Goal: Task Accomplishment & Management: Complete application form

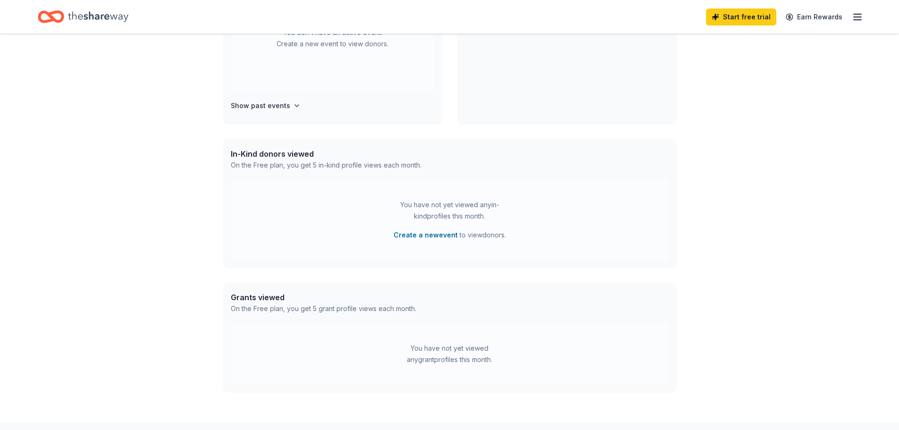
scroll to position [65, 0]
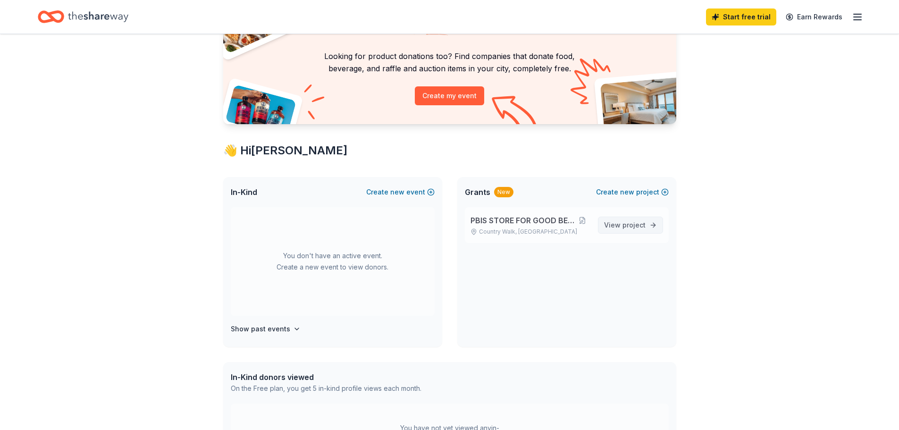
click at [635, 221] on span "project" at bounding box center [633, 225] width 23 height 8
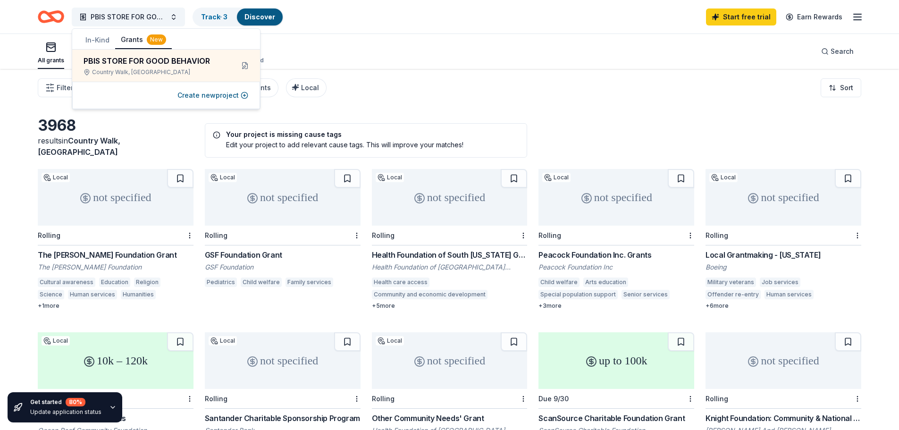
click at [100, 40] on button "In-Kind" at bounding box center [97, 40] width 35 height 17
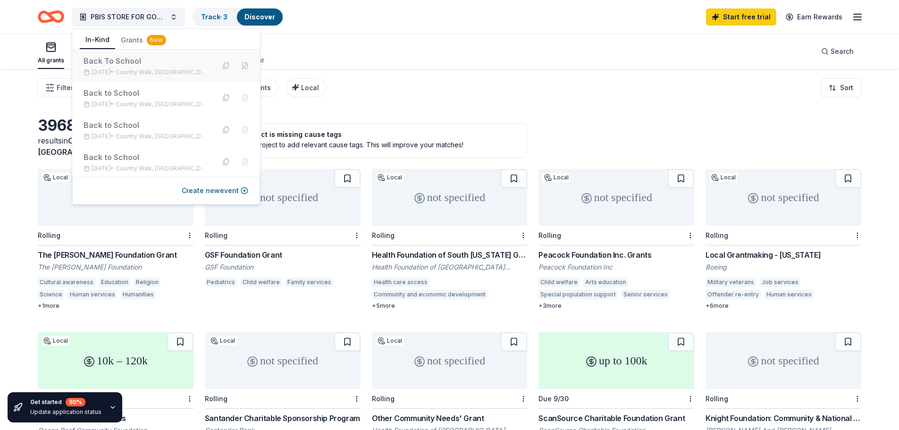
click at [105, 57] on div "Back To School" at bounding box center [145, 60] width 124 height 11
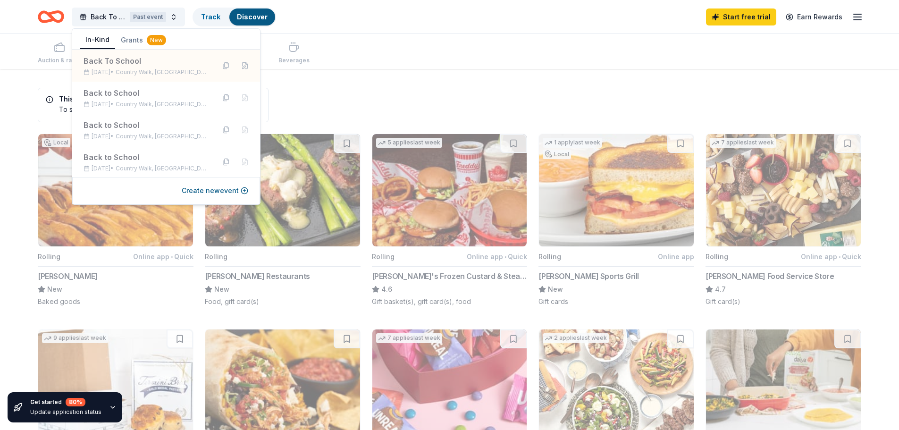
click at [457, 42] on div "Auction & raffle Meals Snacks Desserts Alcohol Beverages" at bounding box center [449, 51] width 823 height 35
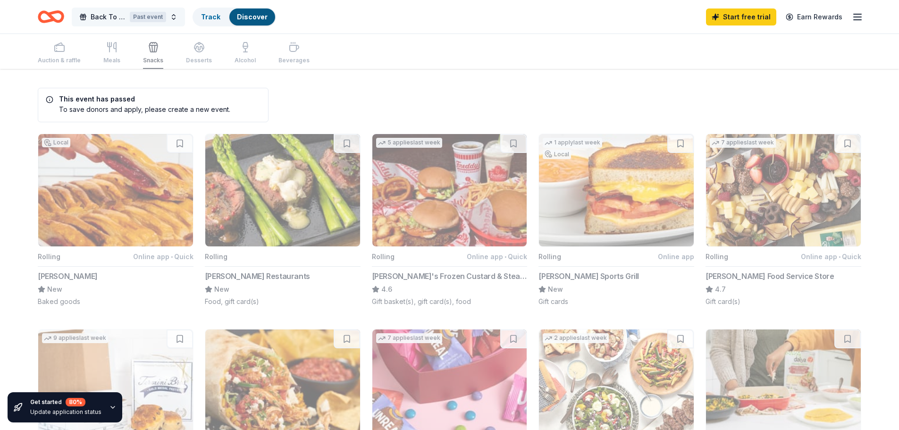
click at [99, 17] on span "Back To School" at bounding box center [108, 16] width 35 height 11
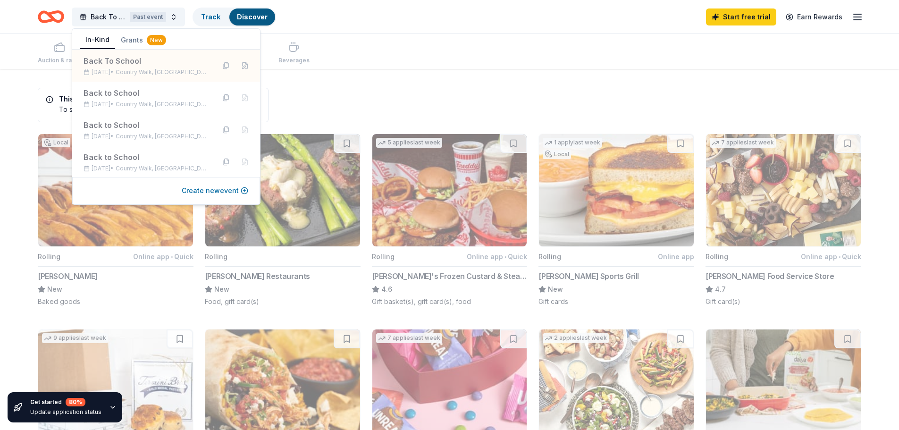
click at [207, 187] on button "Create new event" at bounding box center [215, 190] width 67 height 11
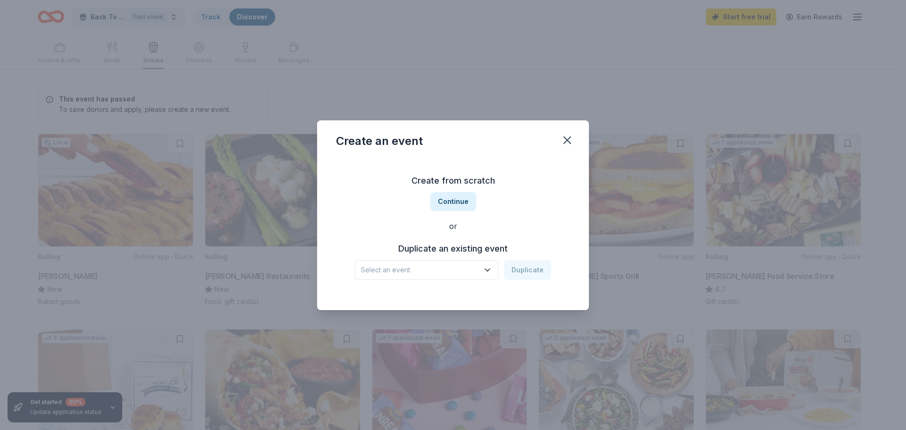
click at [473, 273] on span "Select an event" at bounding box center [420, 269] width 118 height 11
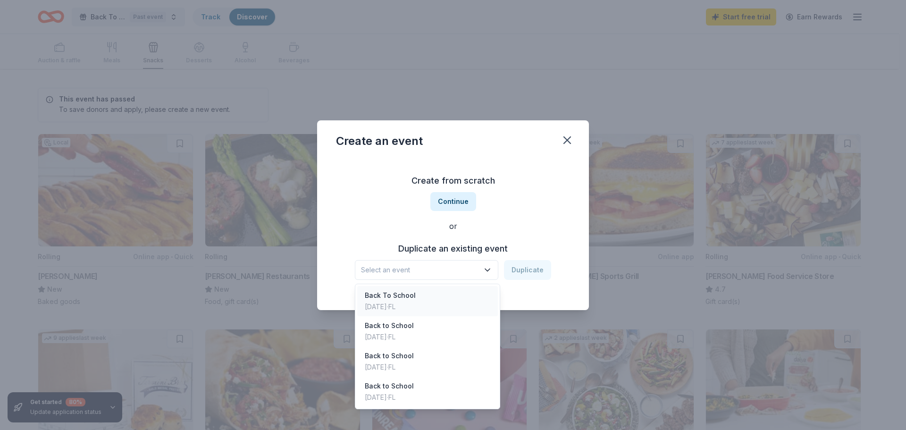
click at [470, 300] on div "Back To School [DATE] · [GEOGRAPHIC_DATA]" at bounding box center [427, 301] width 141 height 30
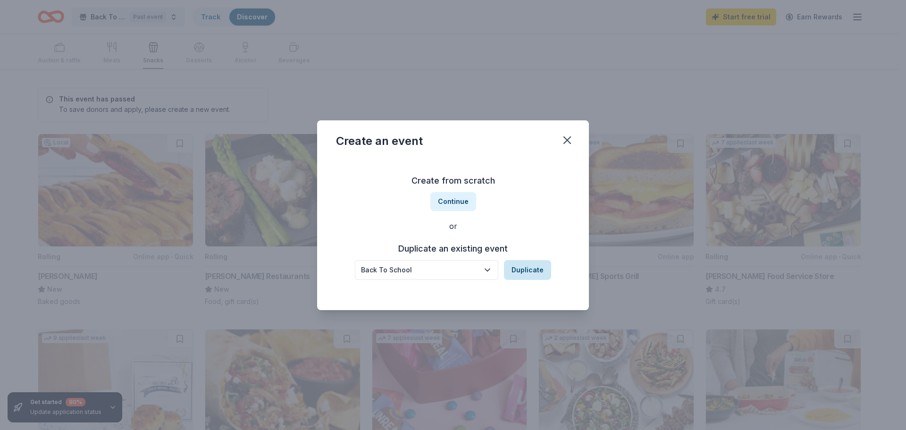
click at [517, 266] on button "Duplicate" at bounding box center [527, 270] width 47 height 20
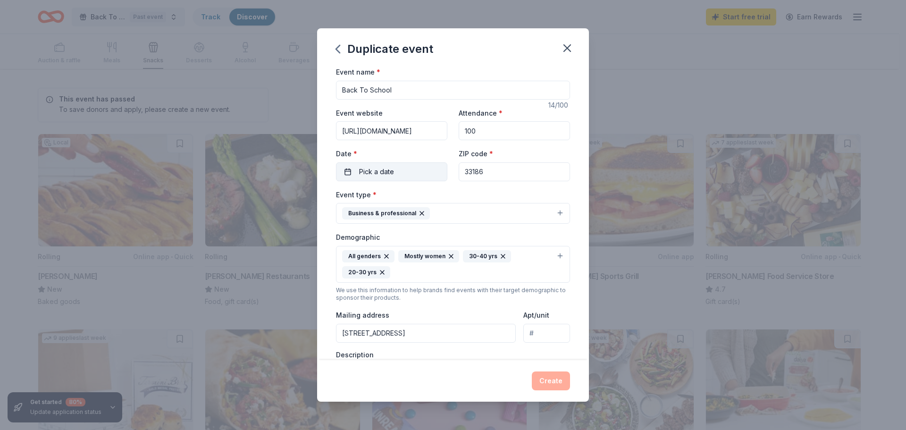
click at [423, 169] on button "Pick a date" at bounding box center [391, 171] width 111 height 19
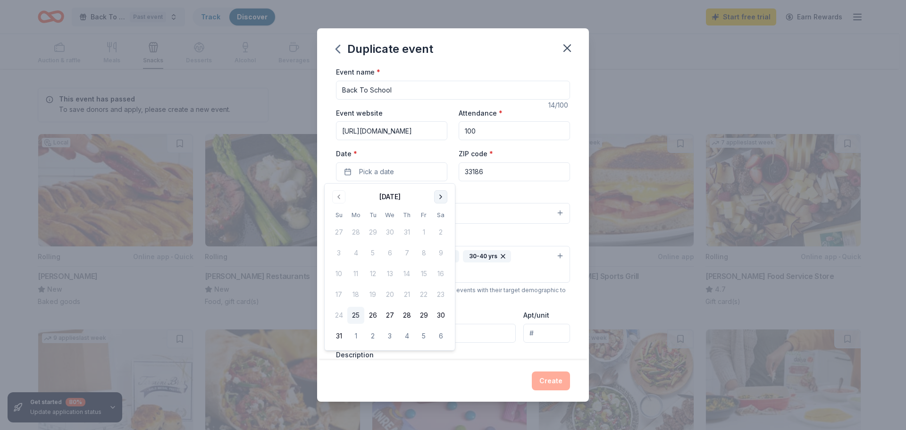
click at [446, 199] on button "Go to next month" at bounding box center [440, 196] width 13 height 13
click at [344, 250] on button "7" at bounding box center [338, 252] width 17 height 17
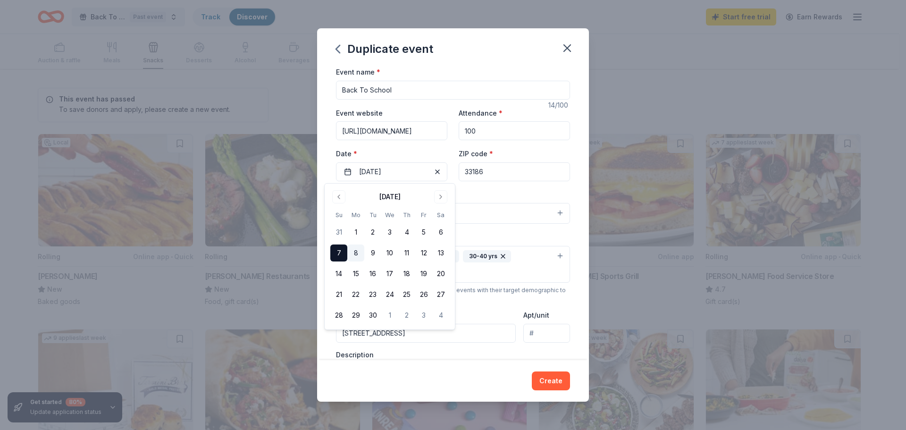
click at [355, 252] on button "8" at bounding box center [355, 252] width 17 height 17
click at [488, 187] on div "Event name * Back To School 14 /100 Event website [URL][DOMAIN_NAME] Attendance…" at bounding box center [453, 293] width 234 height 454
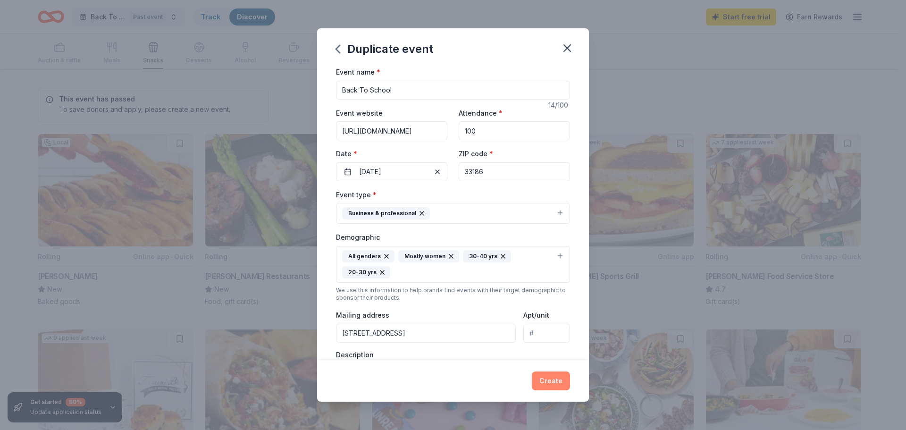
click at [559, 376] on button "Create" at bounding box center [551, 380] width 38 height 19
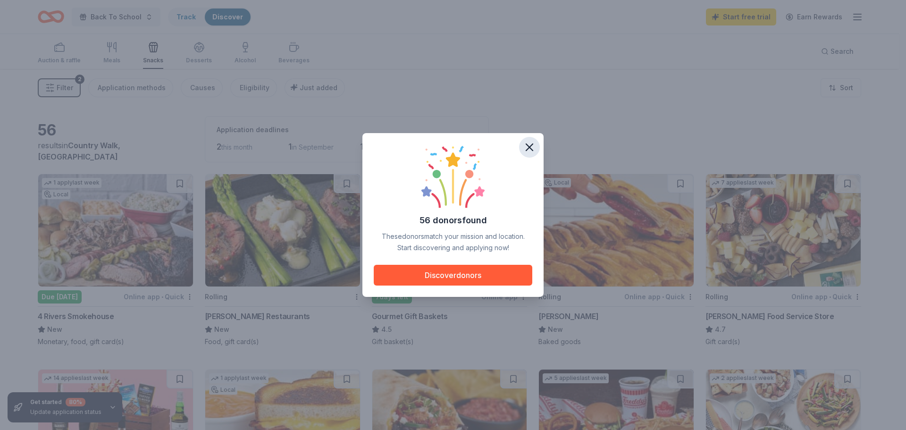
click at [531, 147] on icon "button" at bounding box center [529, 147] width 13 height 13
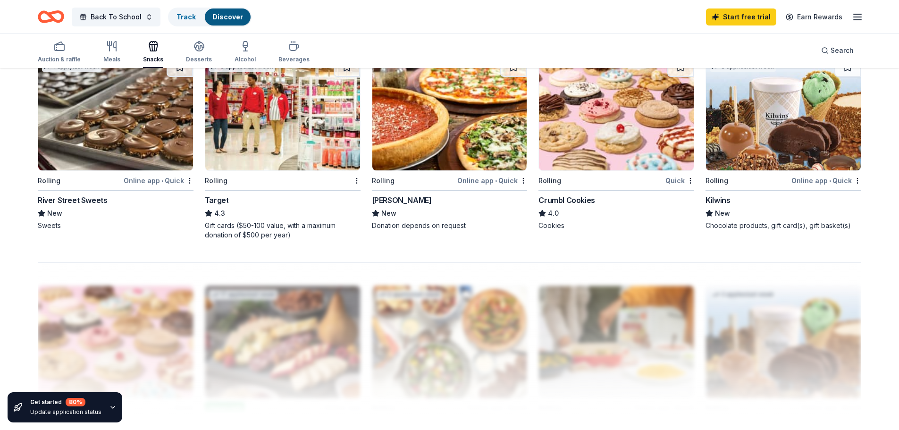
scroll to position [708, 0]
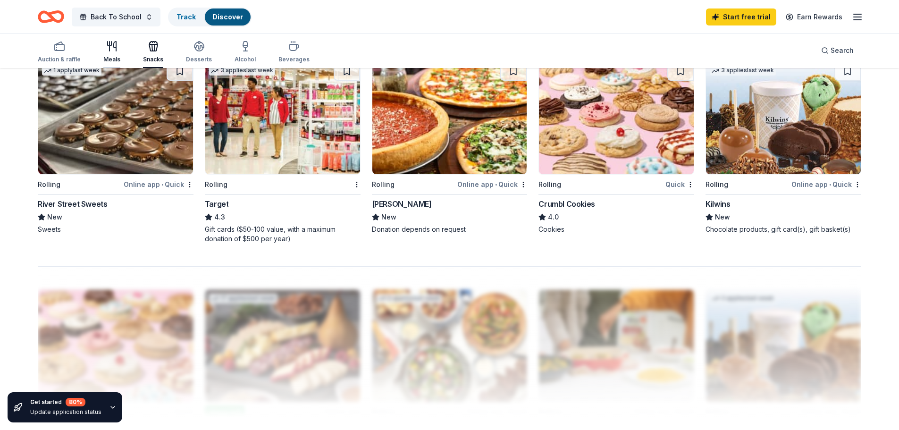
click at [111, 48] on icon "button" at bounding box center [111, 46] width 11 height 11
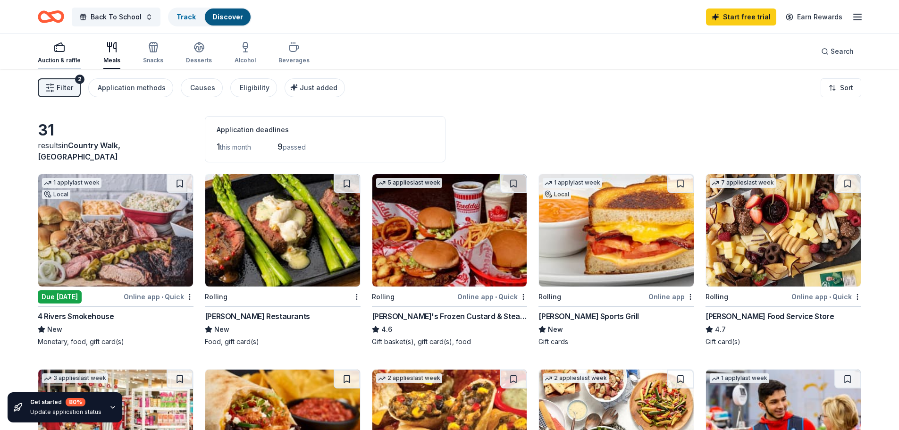
click at [59, 47] on icon "button" at bounding box center [59, 47] width 11 height 11
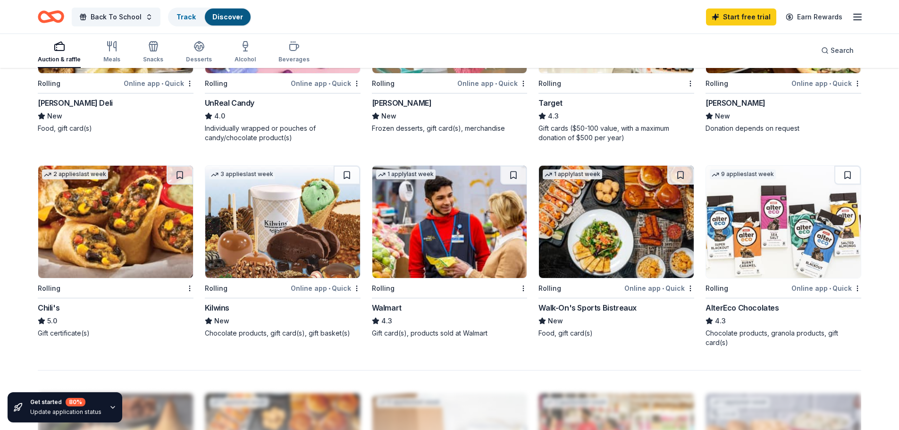
scroll to position [613, 0]
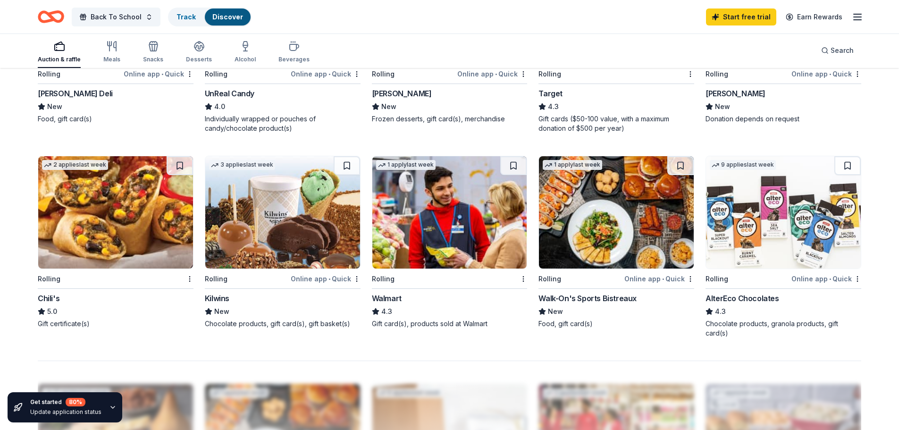
click at [107, 198] on img at bounding box center [115, 212] width 155 height 112
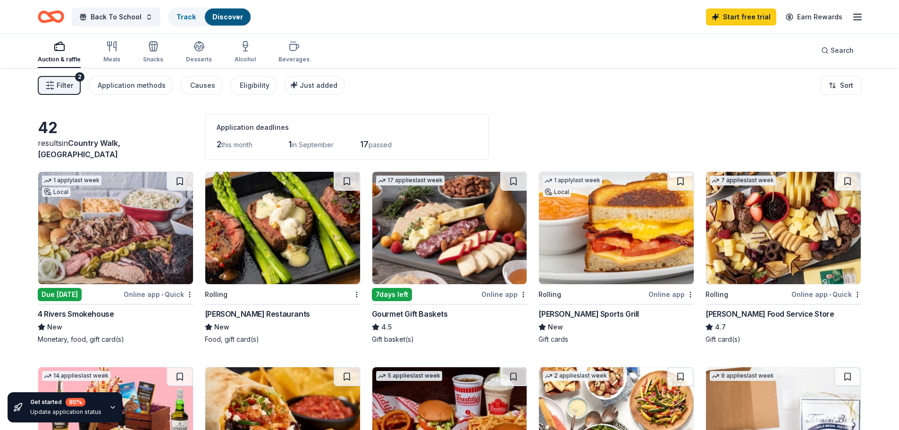
scroll to position [0, 0]
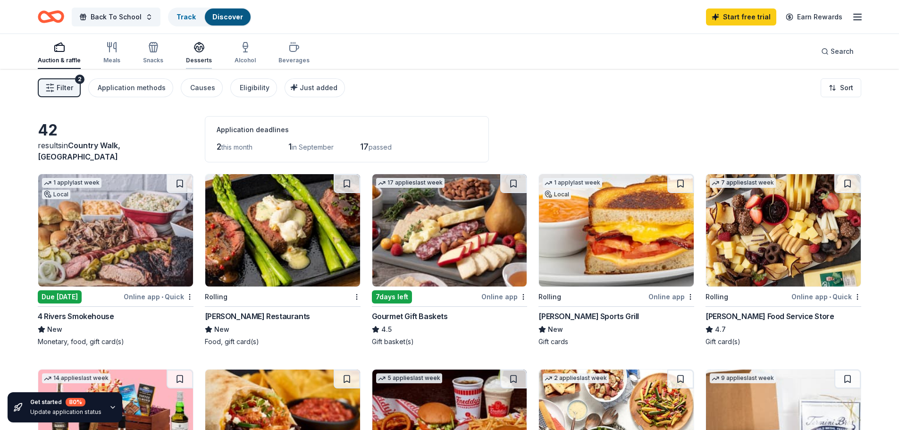
click at [192, 55] on div "Desserts" at bounding box center [199, 53] width 26 height 23
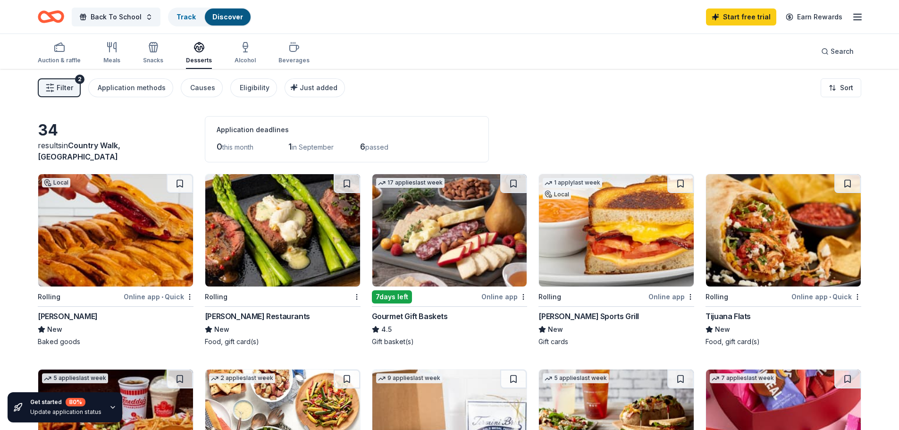
click at [459, 226] on img at bounding box center [449, 230] width 155 height 112
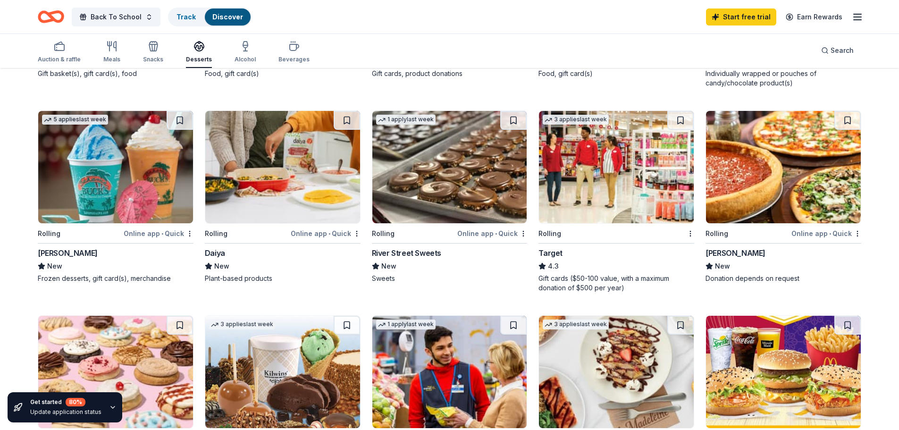
scroll to position [403, 0]
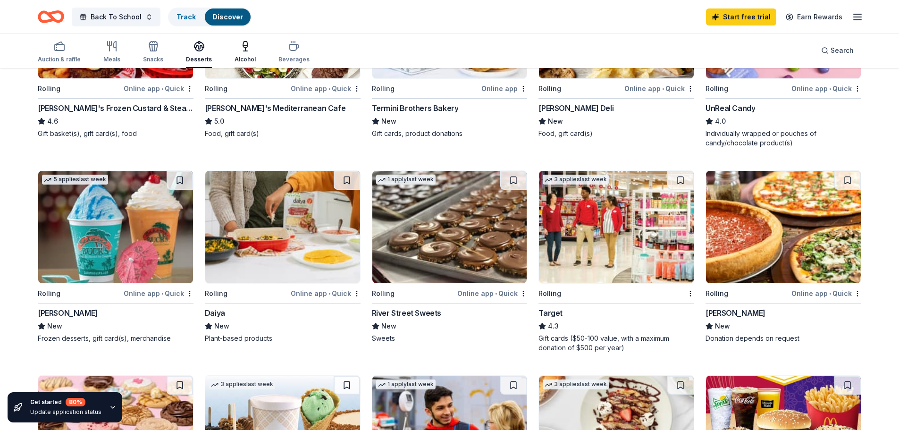
click at [244, 46] on icon "button" at bounding box center [245, 45] width 5 height 6
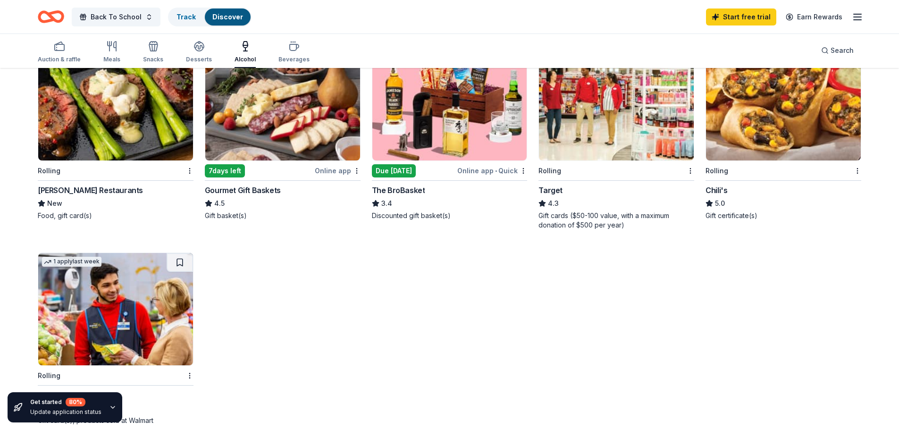
scroll to position [142, 0]
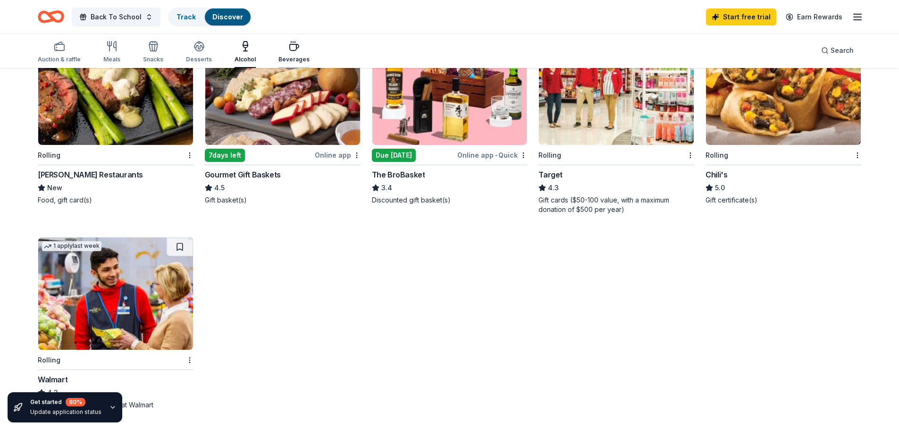
click at [293, 62] on div "Beverages" at bounding box center [293, 60] width 31 height 8
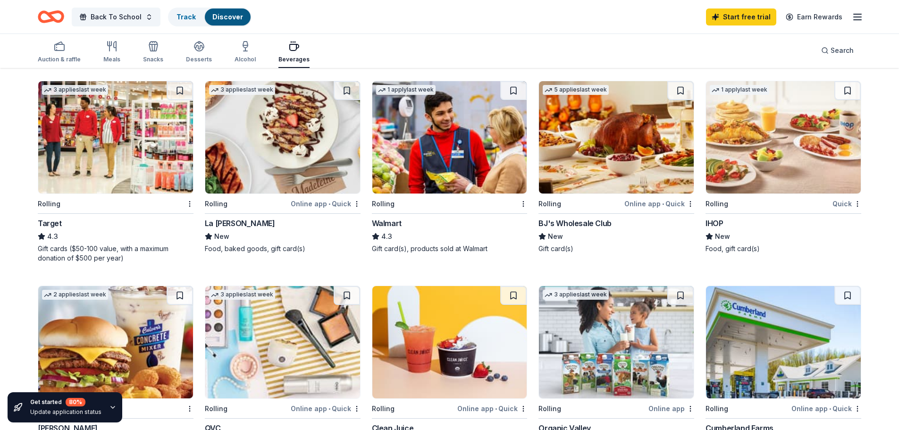
scroll to position [283, 0]
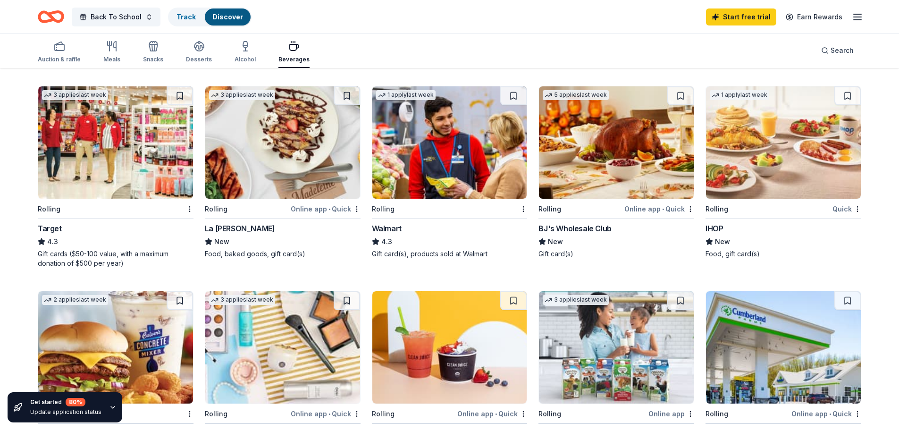
click at [825, 149] on img at bounding box center [783, 142] width 155 height 112
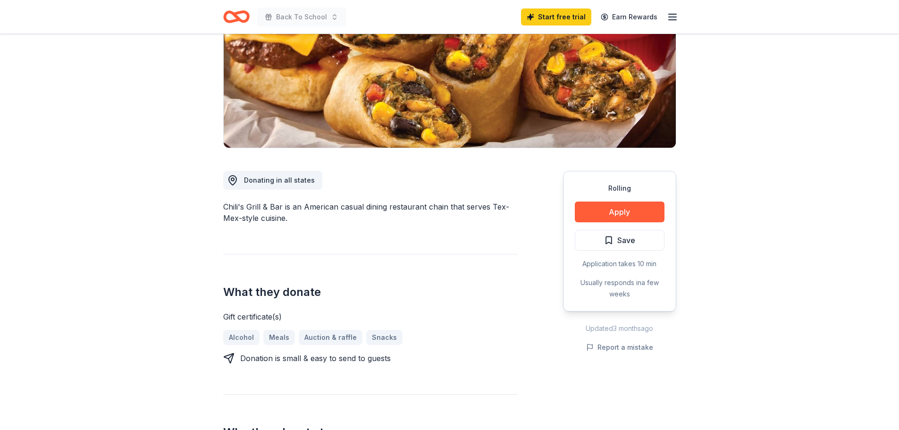
scroll to position [142, 0]
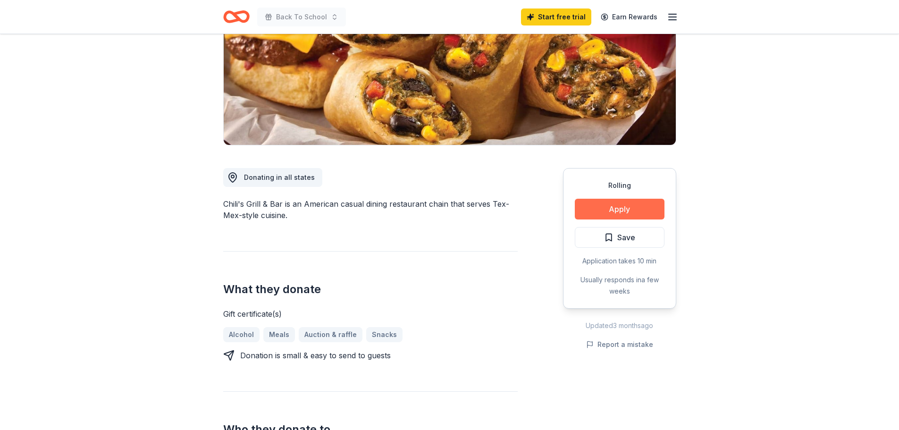
click at [587, 207] on button "Apply" at bounding box center [620, 209] width 90 height 21
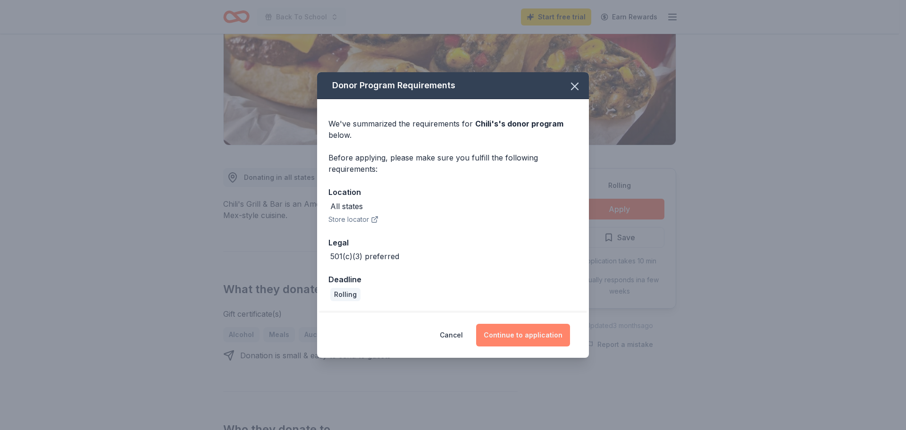
click at [541, 337] on button "Continue to application" at bounding box center [523, 335] width 94 height 23
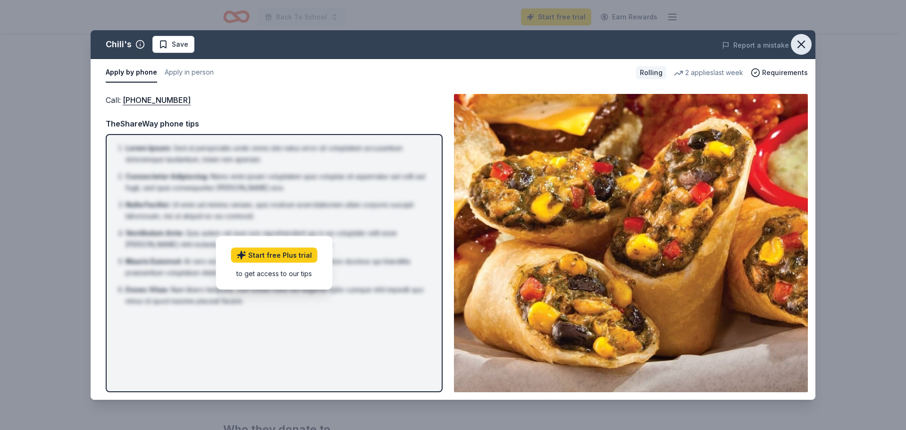
click at [803, 43] on icon "button" at bounding box center [800, 44] width 13 height 13
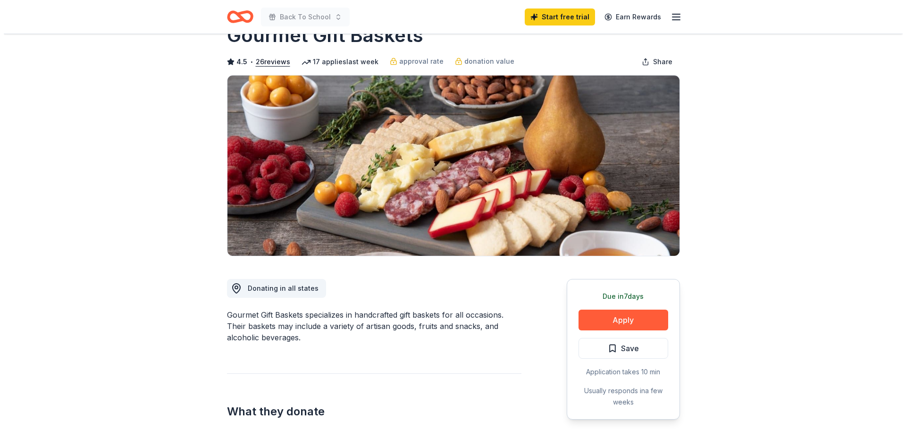
scroll to position [47, 0]
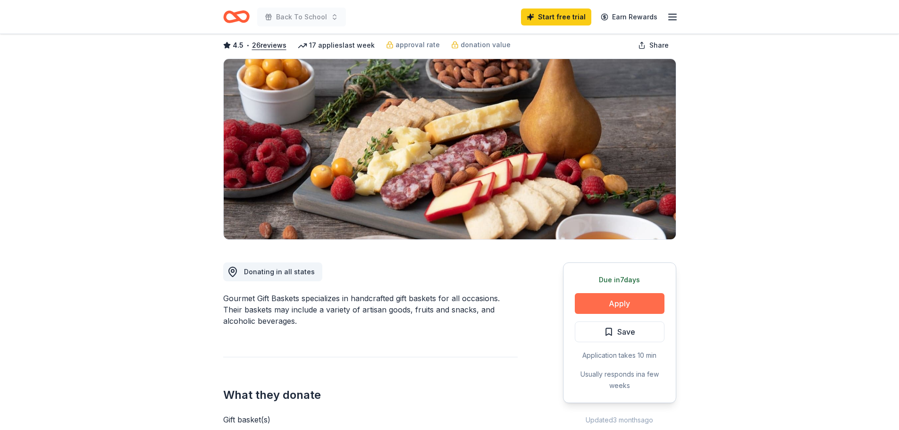
click at [607, 302] on button "Apply" at bounding box center [620, 303] width 90 height 21
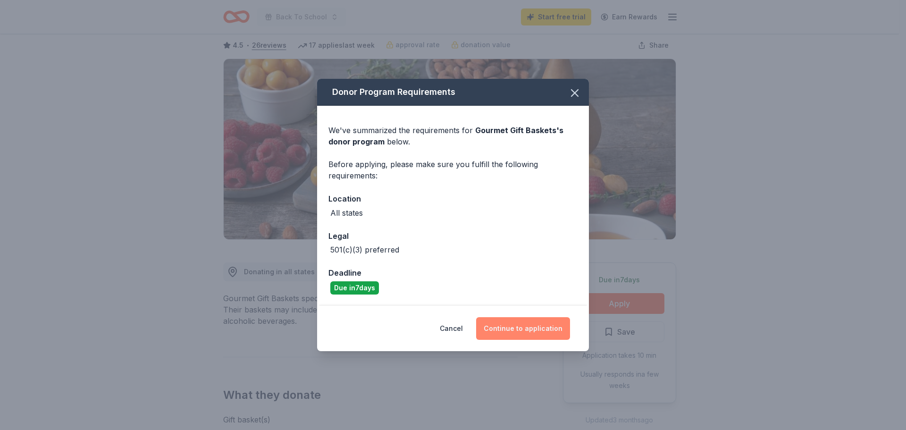
click at [531, 327] on button "Continue to application" at bounding box center [523, 328] width 94 height 23
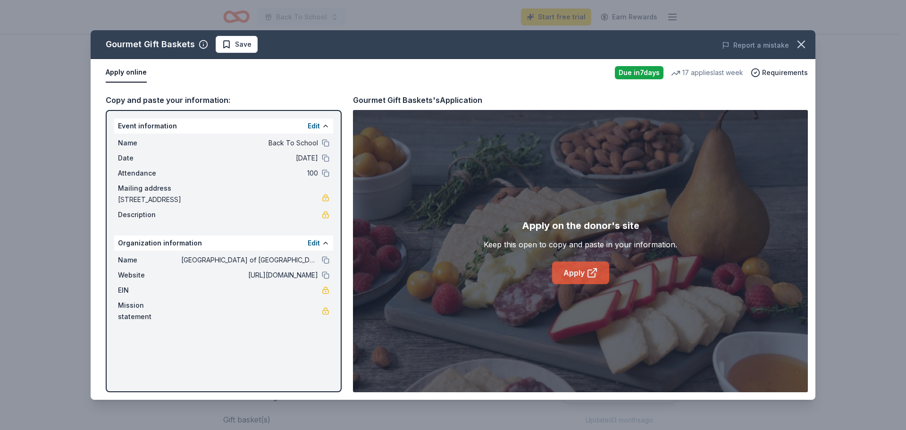
click at [579, 270] on link "Apply" at bounding box center [580, 272] width 57 height 23
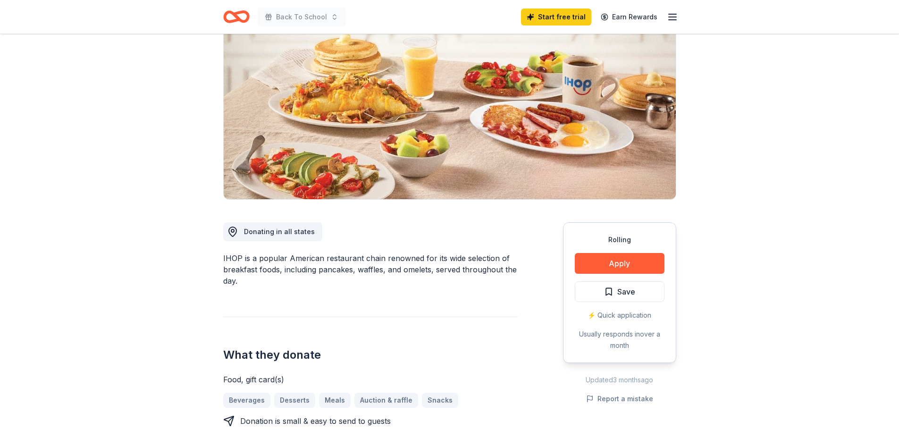
scroll to position [94, 0]
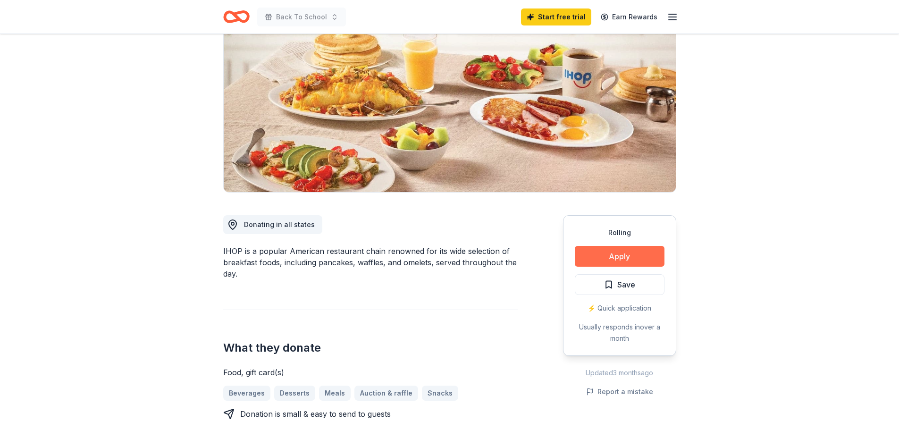
click at [601, 264] on button "Apply" at bounding box center [620, 256] width 90 height 21
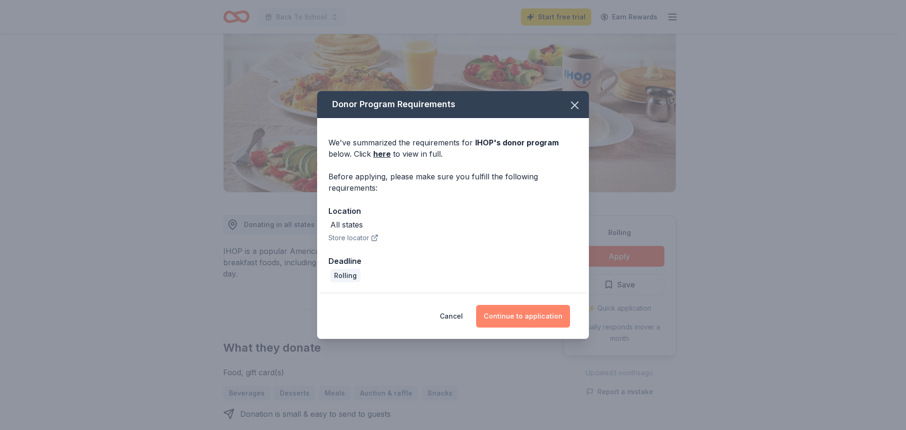
click at [524, 315] on button "Continue to application" at bounding box center [523, 316] width 94 height 23
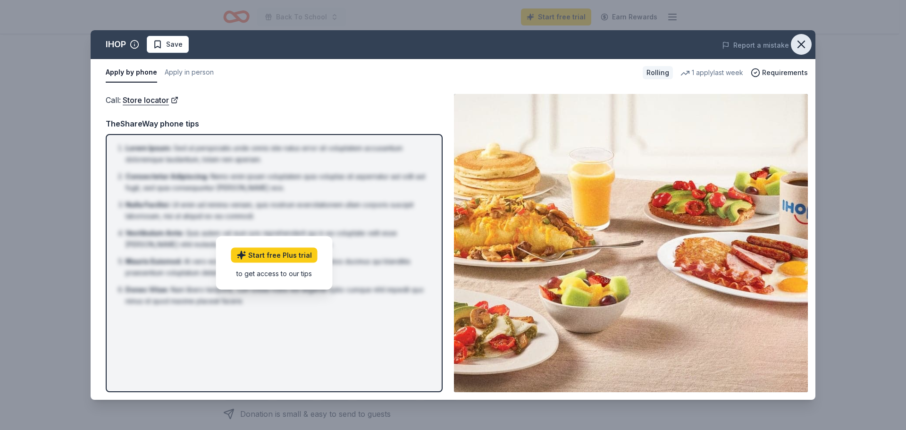
click at [802, 41] on icon "button" at bounding box center [800, 44] width 13 height 13
